Goal: Find specific page/section: Find specific page/section

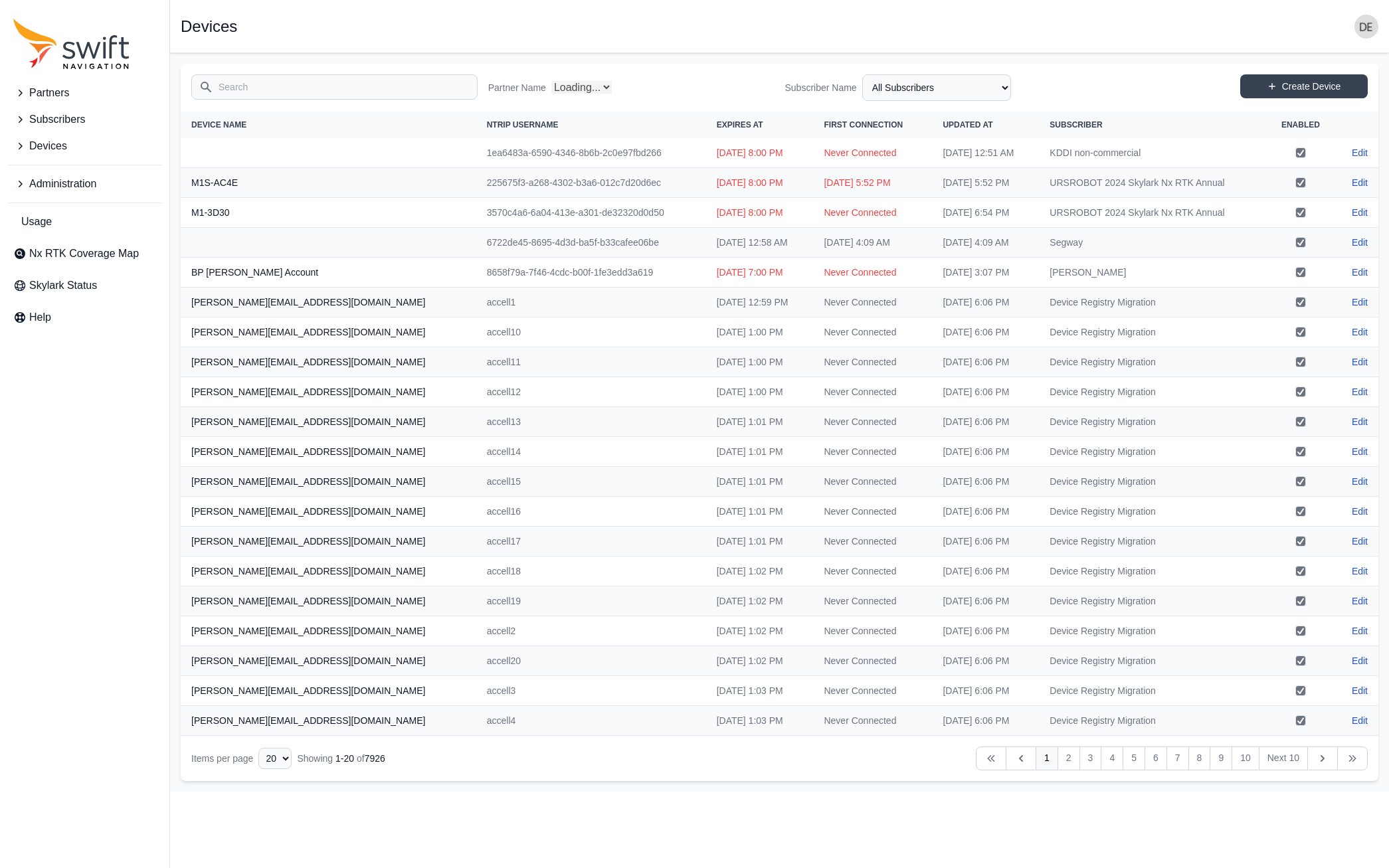
select select "Partner Name"
click at [90, 189] on span "Administration" at bounding box center [62, 184] width 67 height 16
click at [82, 246] on span "Authorization Groups" at bounding box center [73, 240] width 121 height 16
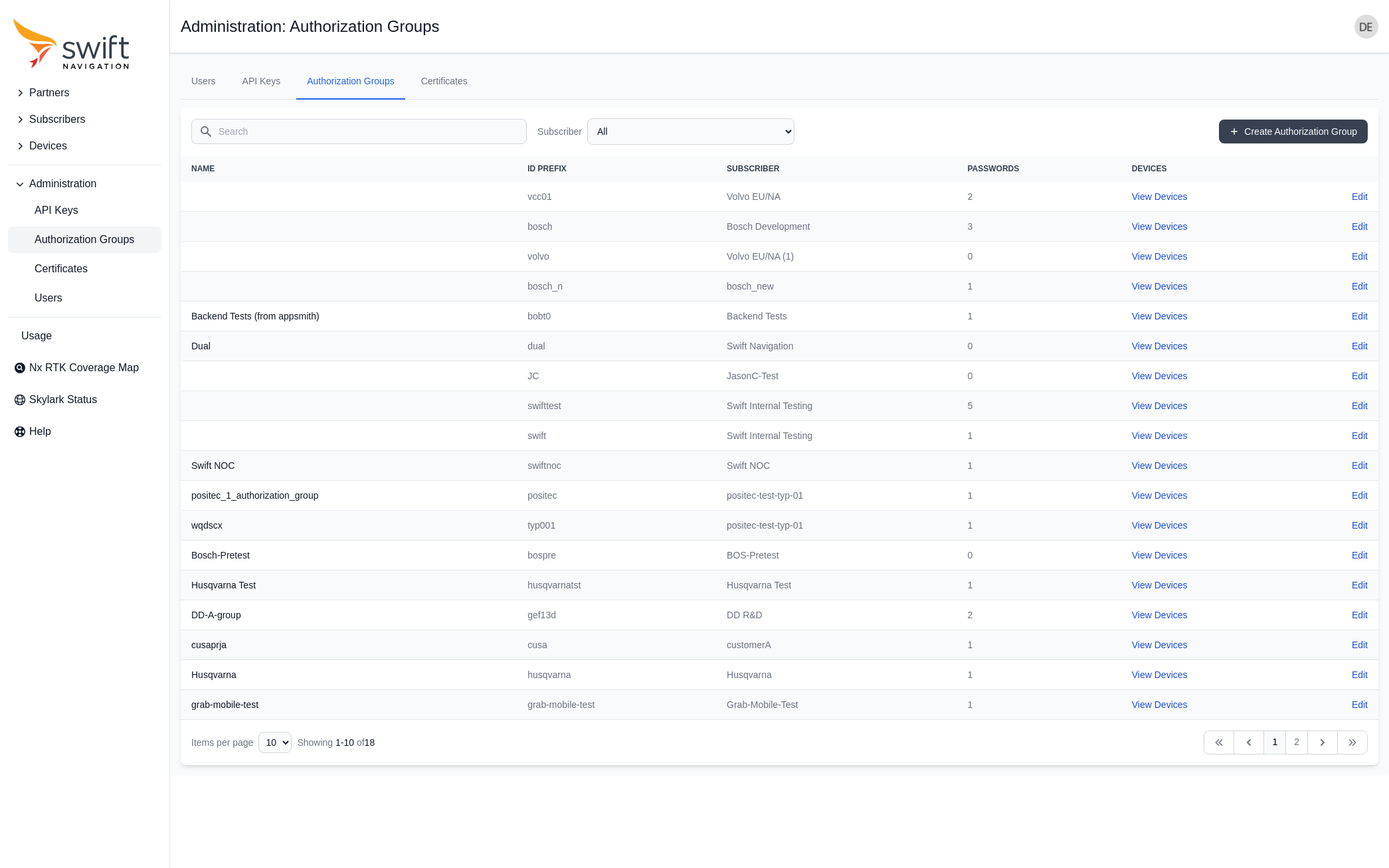
click at [275, 124] on input "Search" at bounding box center [358, 131] width 335 height 25
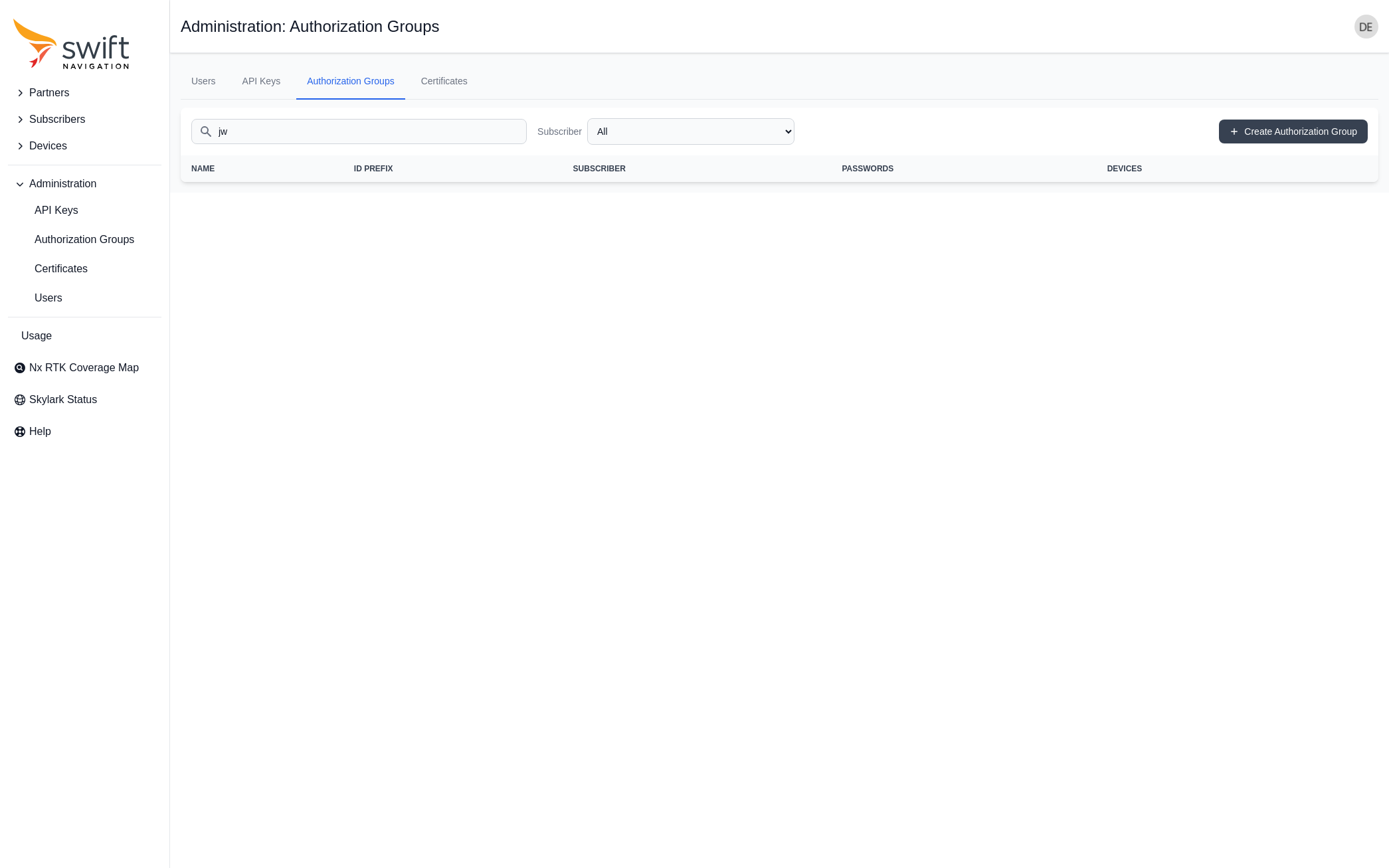
type input "j"
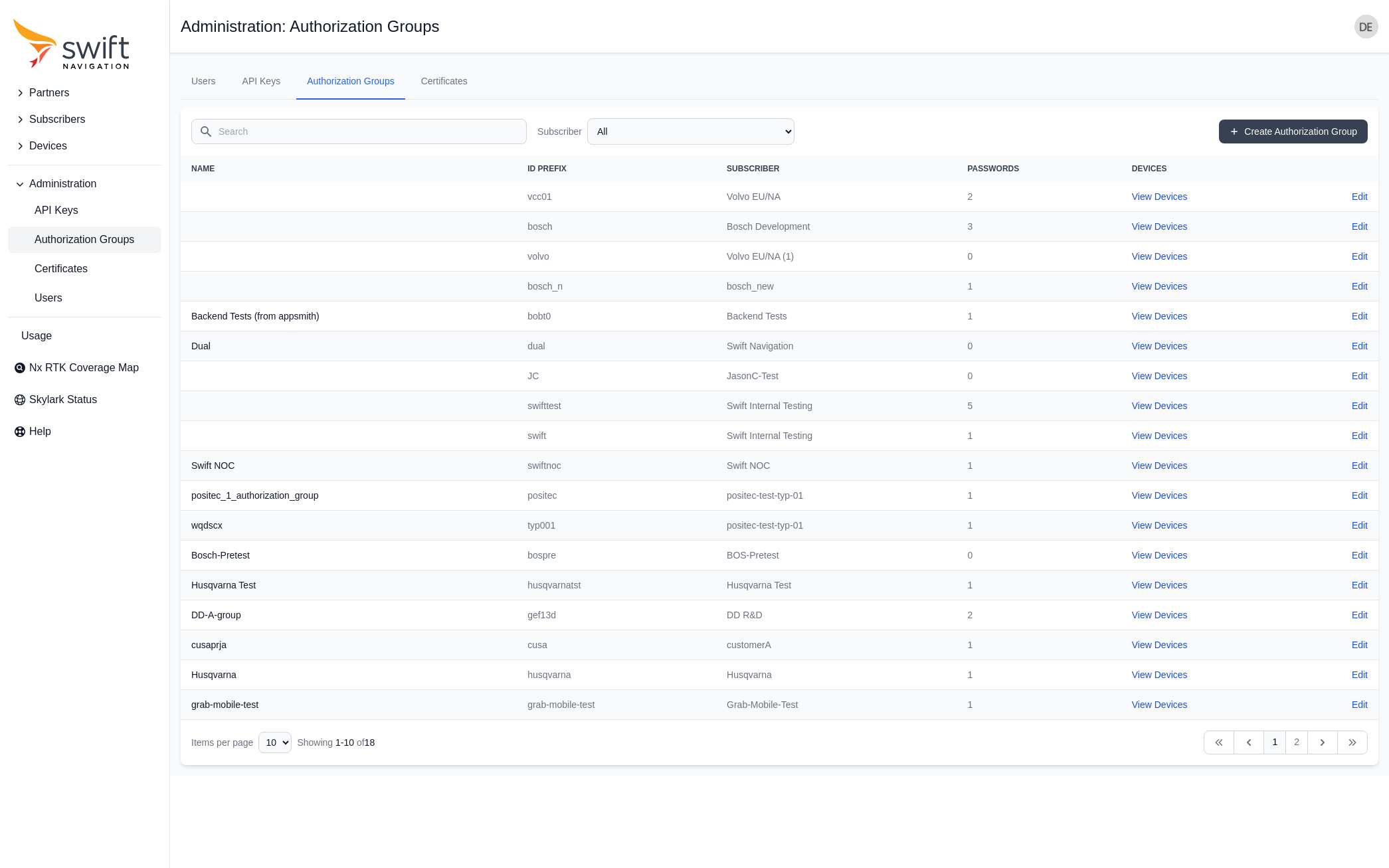
click at [607, 28] on div "Open sidebar Administration: Authorization Groups" at bounding box center [780, 26] width 1198 height 24
